Goal: Obtain resource: Obtain resource

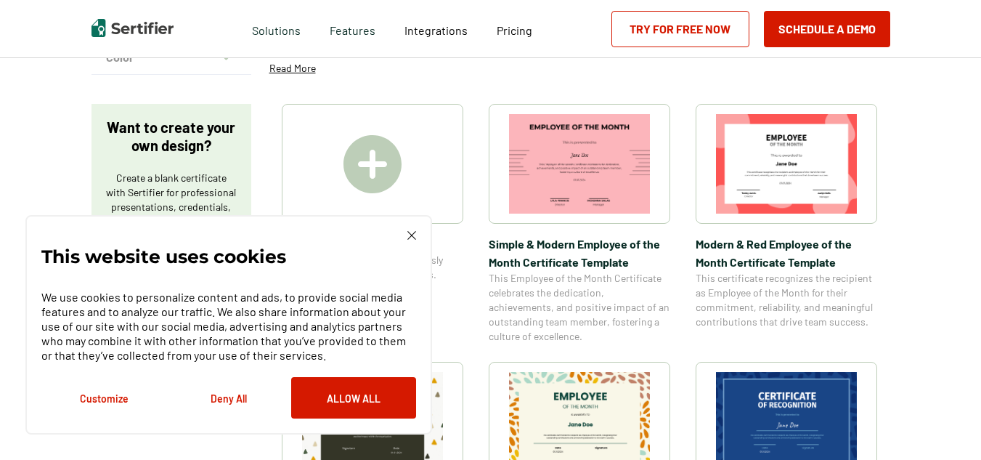
click at [410, 237] on img at bounding box center [411, 235] width 9 height 9
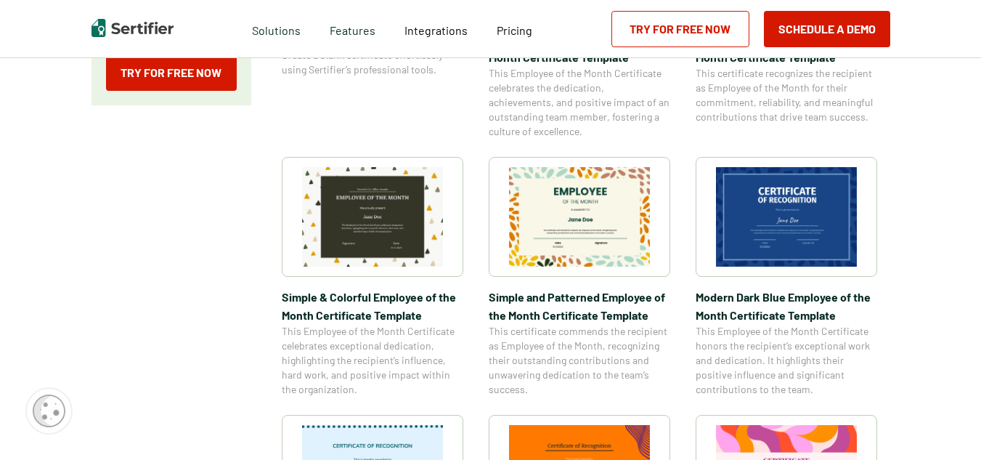
scroll to position [508, 0]
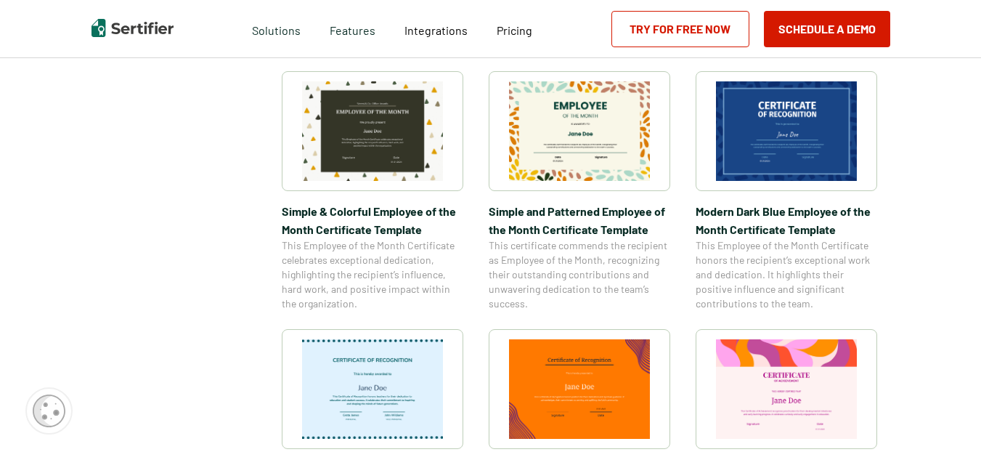
click at [594, 118] on img at bounding box center [579, 131] width 141 height 100
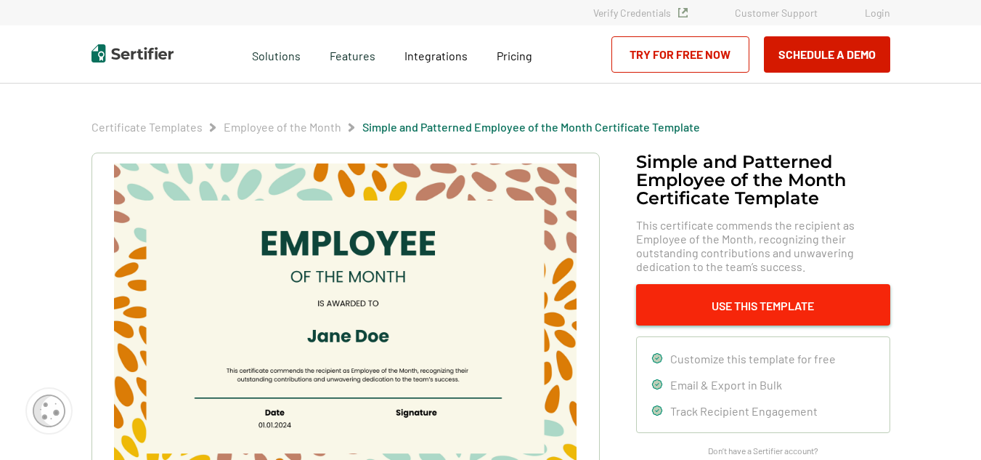
click at [763, 291] on button "Use This Template" at bounding box center [763, 304] width 254 height 41
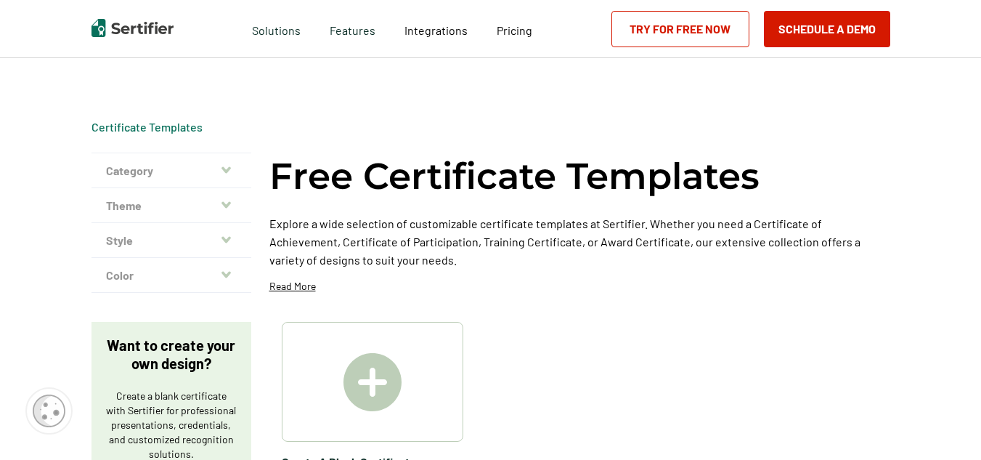
scroll to position [508, 0]
